Goal: Task Accomplishment & Management: Manage account settings

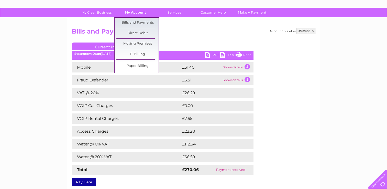
drag, startPoint x: 0, startPoint y: 0, endPoint x: 139, endPoint y: 15, distance: 139.4
click at [139, 15] on link "My Account" at bounding box center [135, 12] width 42 height 9
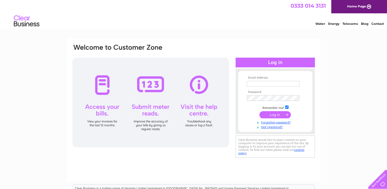
type input "tonijepson12@hotmail.com"
click at [281, 114] on input "submit" at bounding box center [275, 114] width 31 height 7
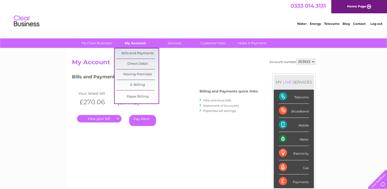
click at [143, 43] on link "My Account" at bounding box center [135, 42] width 42 height 9
click at [143, 51] on link "Bills and Payments" at bounding box center [137, 53] width 42 height 10
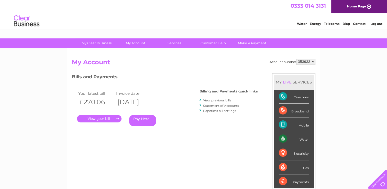
click at [212, 100] on link "View previous bills" at bounding box center [217, 100] width 28 height 4
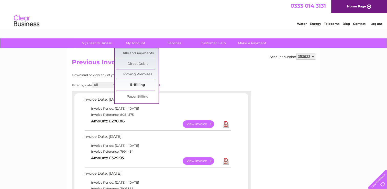
click at [142, 83] on link "E-Billing" at bounding box center [137, 85] width 42 height 10
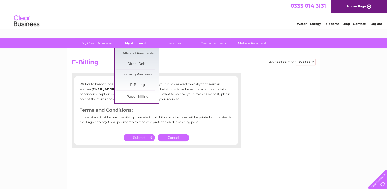
click at [132, 42] on link "My Account" at bounding box center [135, 42] width 42 height 9
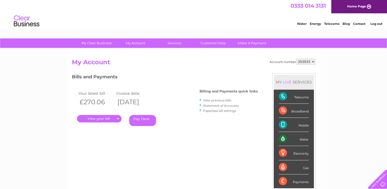
click at [214, 106] on link "Statement of Accounts" at bounding box center [221, 106] width 36 height 4
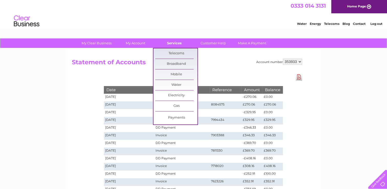
click at [165, 41] on link "Services" at bounding box center [174, 42] width 42 height 9
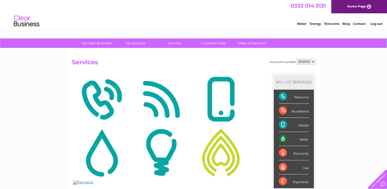
click at [301, 181] on div "Payments" at bounding box center [294, 181] width 30 height 14
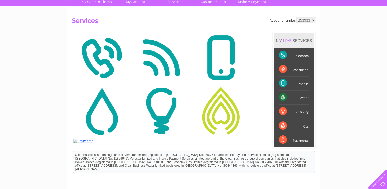
scroll to position [51, 0]
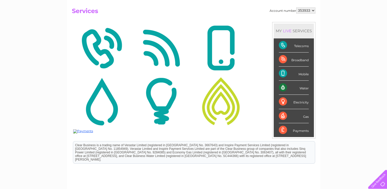
click at [282, 130] on div "Payments" at bounding box center [294, 130] width 30 height 14
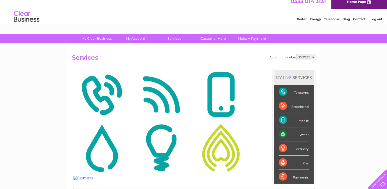
scroll to position [0, 0]
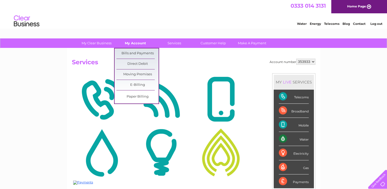
click at [135, 45] on link "My Account" at bounding box center [135, 42] width 42 height 9
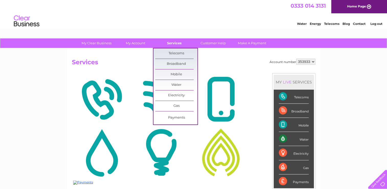
click at [170, 39] on link "Services" at bounding box center [174, 42] width 42 height 9
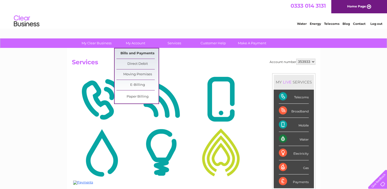
click at [138, 50] on link "Bills and Payments" at bounding box center [137, 53] width 42 height 10
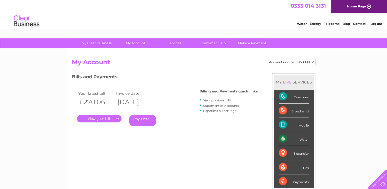
click at [112, 119] on link "." at bounding box center [99, 118] width 45 height 7
